Goal: Task Accomplishment & Management: Manage account settings

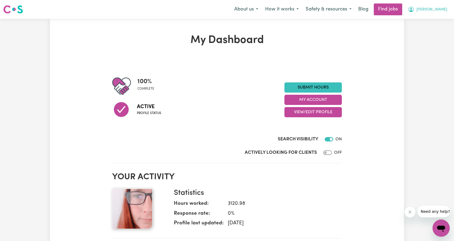
click at [424, 13] on button "[PERSON_NAME]" at bounding box center [428, 9] width 46 height 11
click at [421, 20] on link "My Account" at bounding box center [430, 21] width 42 height 10
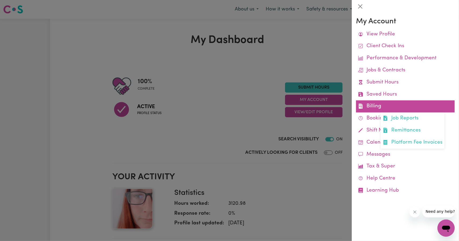
click at [370, 106] on link "Billing Job Reports Remittances Platform Fee Invoices" at bounding box center [405, 106] width 99 height 12
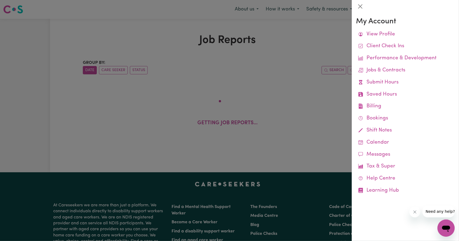
click at [306, 98] on div at bounding box center [229, 120] width 459 height 241
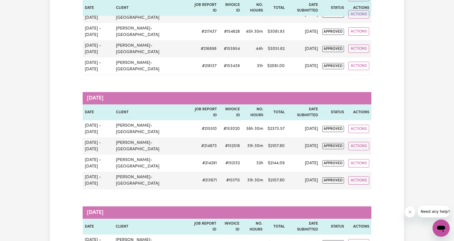
scroll to position [1074, 0]
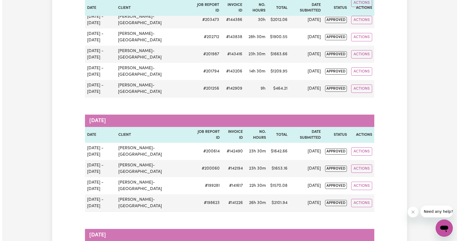
scroll to position [1665, 0]
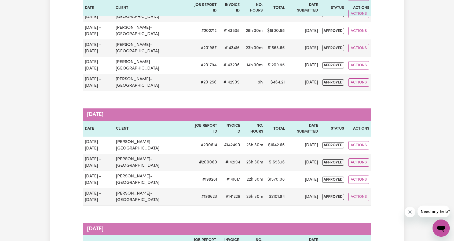
select select "pm"
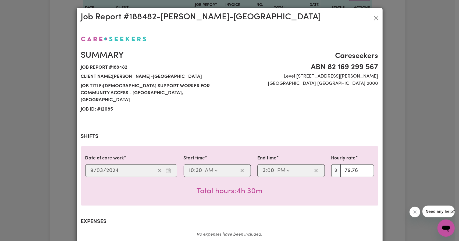
select select "58.92-Weekday"
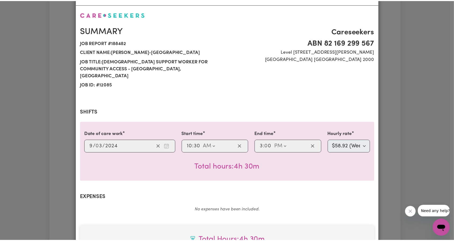
scroll to position [0, 0]
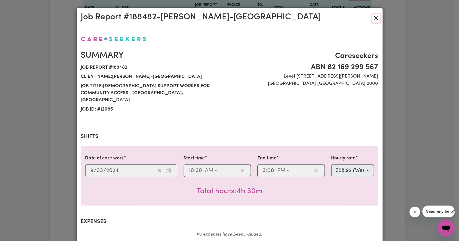
click at [375, 17] on button "Close" at bounding box center [375, 18] width 9 height 9
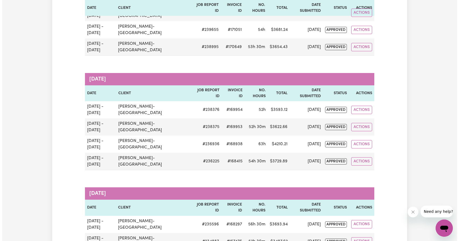
scroll to position [161, 0]
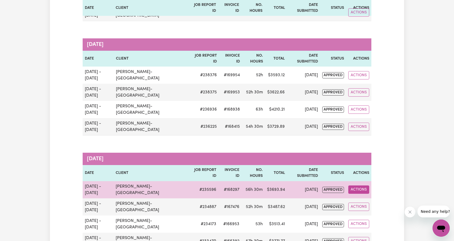
click at [358, 186] on button "Actions" at bounding box center [359, 190] width 21 height 8
click at [364, 197] on link "View Job Report" at bounding box center [373, 202] width 46 height 11
select select "pm"
select select "58.92-Weekday"
select select "pm"
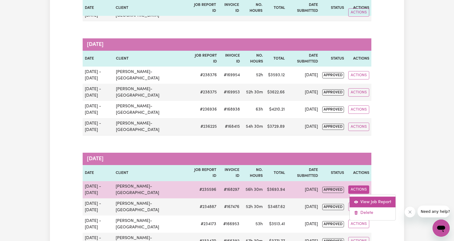
select select "58.92-Weekday"
select select "pm"
select select "58.92-Weekday"
select select "pm"
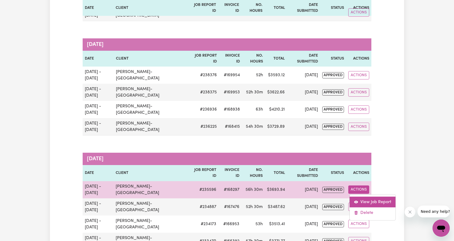
select select "58.92-Weekday"
select select "pm"
select select "58.92-Weekday"
select select "pm"
select select "58.92-Weekday"
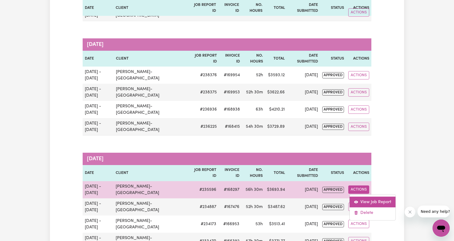
select select "pm"
select select "58.92-Weekday"
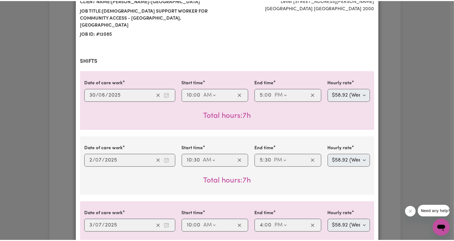
scroll to position [0, 0]
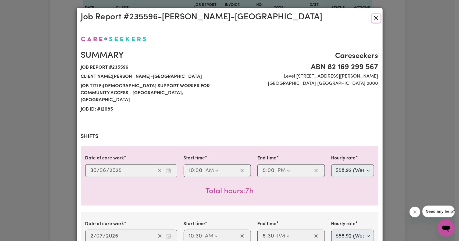
drag, startPoint x: 373, startPoint y: 20, endPoint x: 377, endPoint y: 25, distance: 6.3
click at [373, 21] on button "Close" at bounding box center [375, 18] width 9 height 9
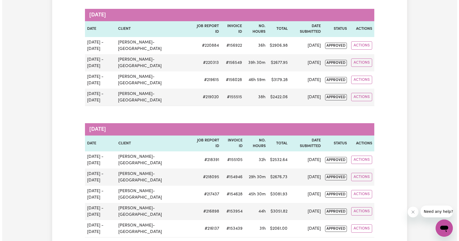
scroll to position [913, 0]
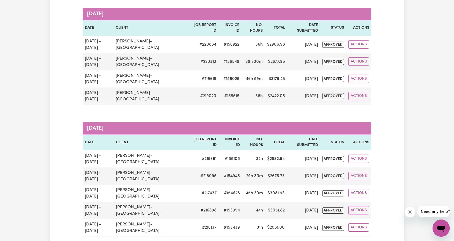
select select "pm"
select select "58.92-Weekday"
select select "pm"
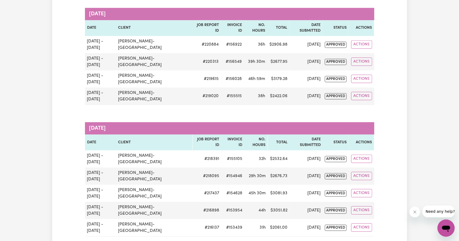
select select "58.92-Weekday"
select select "pm"
select select "58.92-Weekday"
select select "pm"
select select "58.92-Weekday"
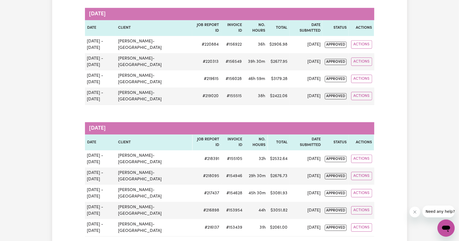
select select "pm"
select select "58.92-Weekday"
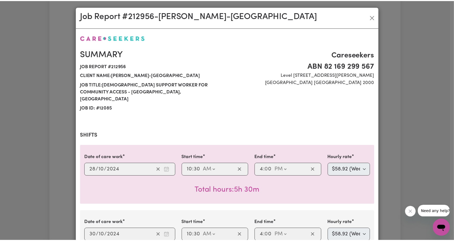
scroll to position [0, 0]
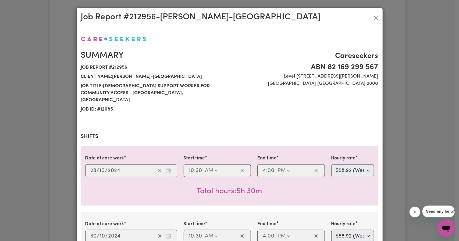
click at [372, 23] on div "Job Report # 212956 - [PERSON_NAME]-[GEOGRAPHIC_DATA]" at bounding box center [230, 18] width 306 height 21
click at [373, 18] on button "Close" at bounding box center [375, 18] width 9 height 9
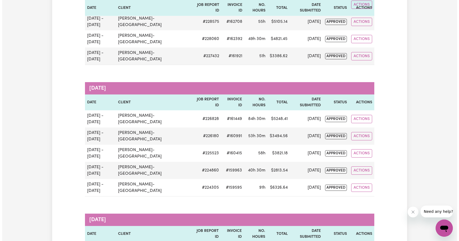
scroll to position [591, 0]
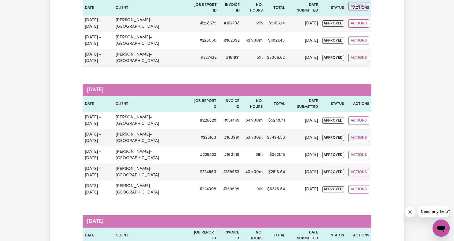
drag, startPoint x: 364, startPoint y: 115, endPoint x: 367, endPoint y: 120, distance: 6.3
select select "pm"
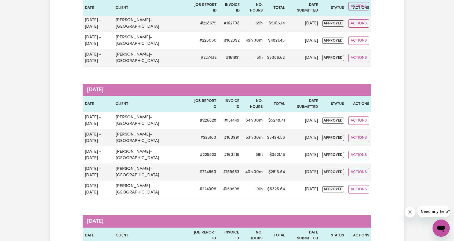
select select "58.92-Weekday"
select select "pm"
select select "58.92-Weekday"
select select "pm"
select select "58.92-Weekday"
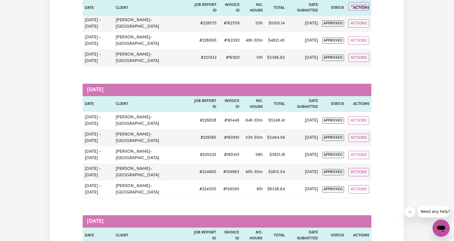
select select "pm"
select select "58.92-Weekday"
select select "pm"
select select "58.92-Weekday"
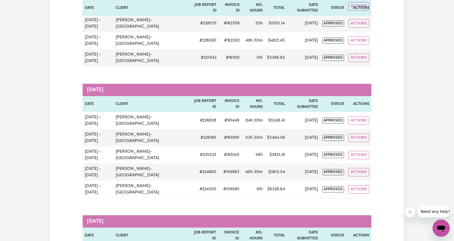
select select "pm"
select select "58.92-Weekday"
select select "pm"
select select "58.92-Weekday"
select select "pm"
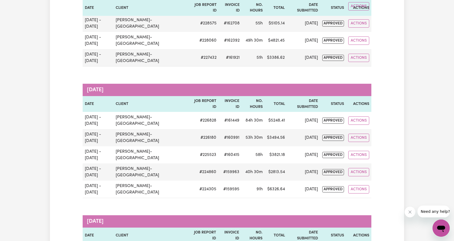
select select "58.92-Weekday"
select select "pm"
select select "58.92-Weekday"
select select "pm"
select select "58.92-Weekday"
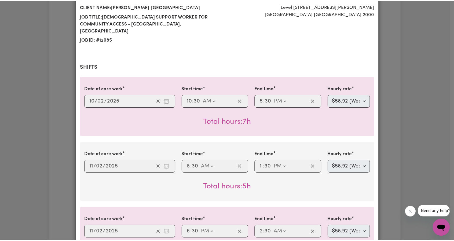
scroll to position [0, 0]
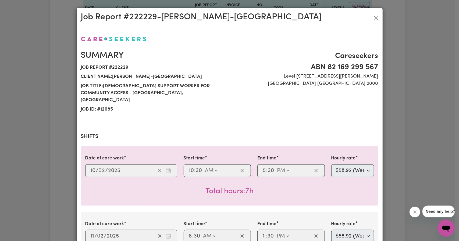
click at [372, 23] on div "Job Report # 222229 - [PERSON_NAME]-[GEOGRAPHIC_DATA]" at bounding box center [230, 18] width 306 height 21
click at [373, 20] on button "Close" at bounding box center [375, 18] width 9 height 9
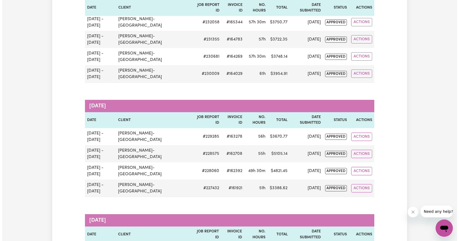
scroll to position [457, 0]
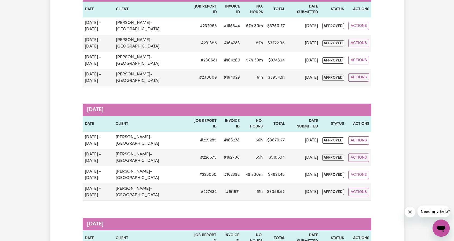
select select "pm"
select select "58.92-Weekday"
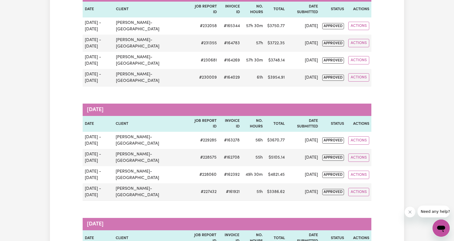
select select "pm"
select select "58.92-Weekday"
select select "pm"
select select "58.92-Weekday"
select select "pm"
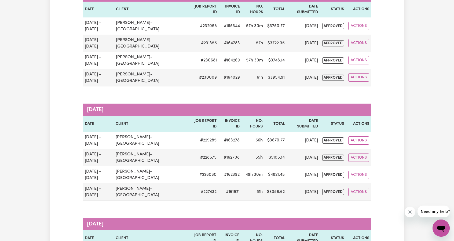
select select "58.92-Weekday"
select select "pm"
select select "58.92-Weekday"
select select "pm"
select select "58.92-Weekday"
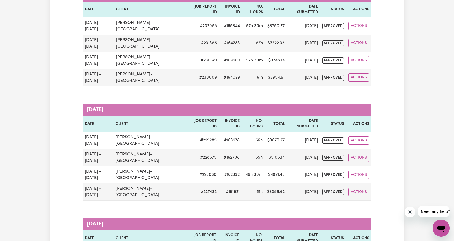
select select "pm"
select select "58.92-Weekday"
select select "pm"
select select "58.92-Weekday"
select select "pm"
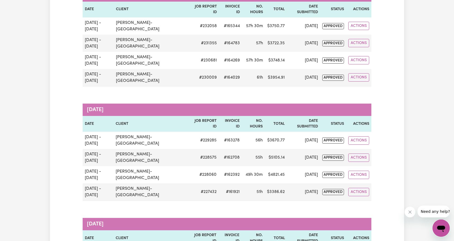
select select "58.92-Weekday"
select select "pm"
select select "58.92-Weekday"
select select "pm"
select select "58.92-Weekday"
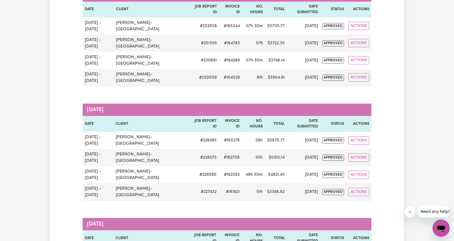
select select "pm"
select select "58.92-Weekday"
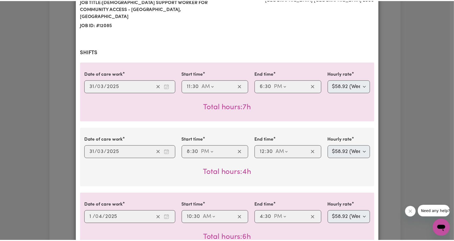
scroll to position [0, 0]
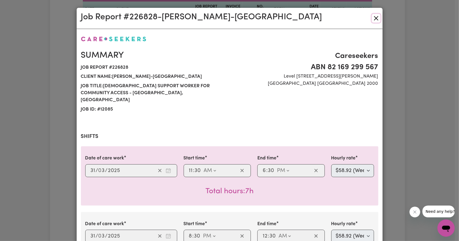
click at [374, 21] on button "Close" at bounding box center [375, 18] width 9 height 9
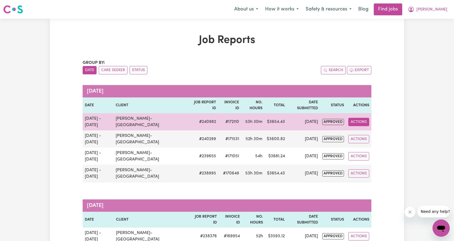
click at [354, 118] on button "Actions" at bounding box center [359, 122] width 21 height 8
click at [361, 129] on link "View Job Report" at bounding box center [373, 134] width 46 height 11
select select "pm"
select select "58.92-Weekday"
select select "pm"
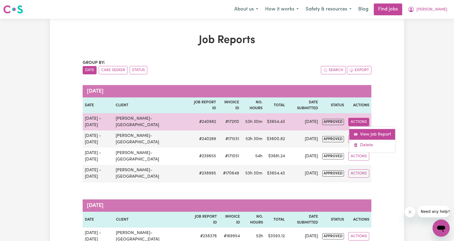
select select "58.92-Weekday"
select select "pm"
select select "58.92-Weekday"
select select "pm"
select select "58.92-Weekday"
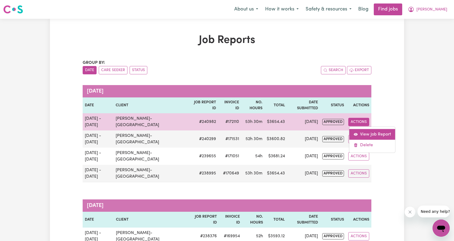
select select "pm"
select select "82.91-[DATE]"
select select "pm"
select select "106.9-[DATE]"
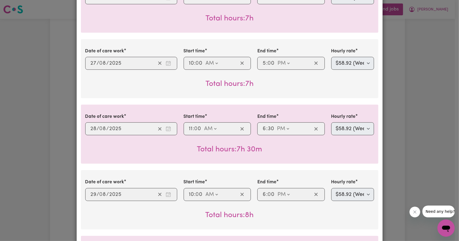
scroll to position [54, 0]
